Goal: Task Accomplishment & Management: Manage account settings

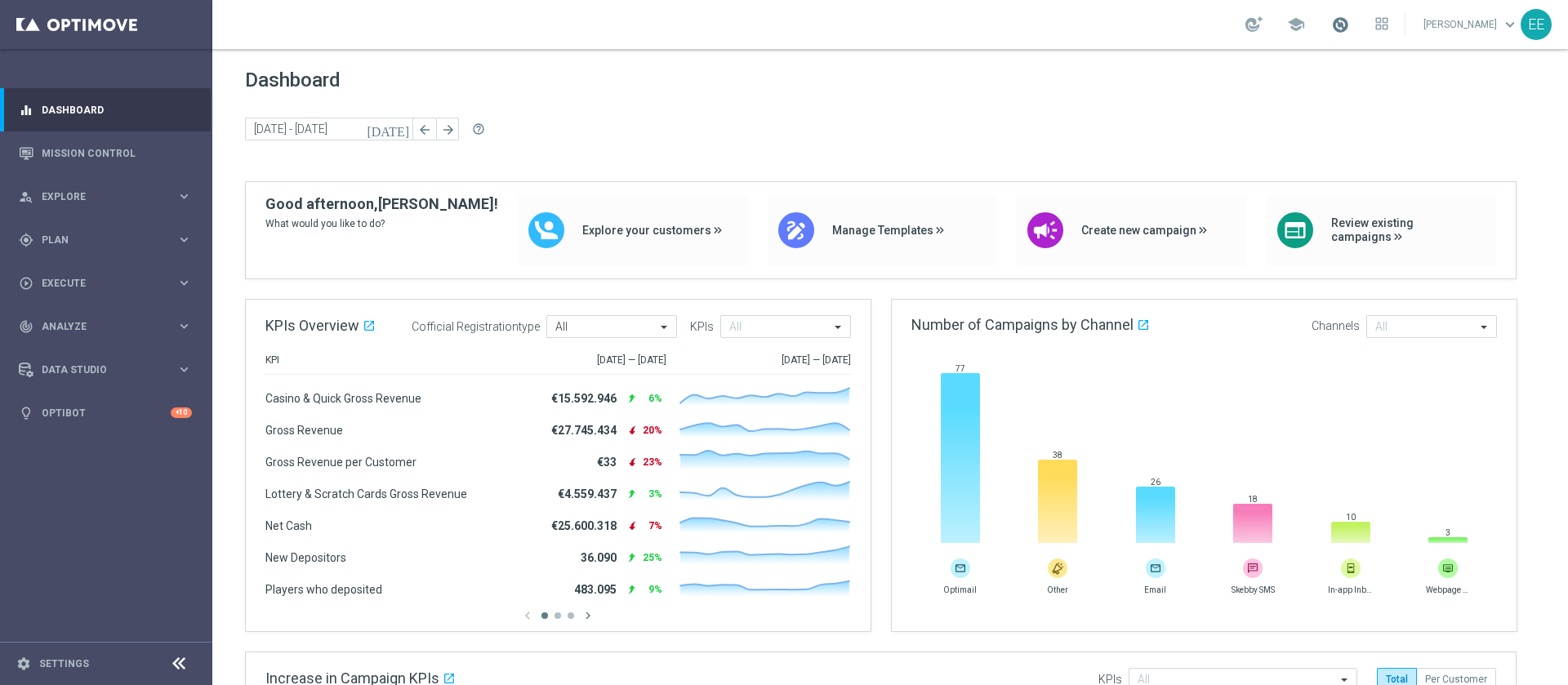
click at [1306, 17] on span at bounding box center [1340, 25] width 18 height 18
click at [1306, 26] on span at bounding box center [1340, 25] width 18 height 18
click at [63, 227] on div "gps_fixed Plan keyboard_arrow_right" at bounding box center [105, 239] width 211 height 43
click at [98, 271] on link "Target Groups" at bounding box center [106, 273] width 128 height 13
